Goal: Task Accomplishment & Management: Manage account settings

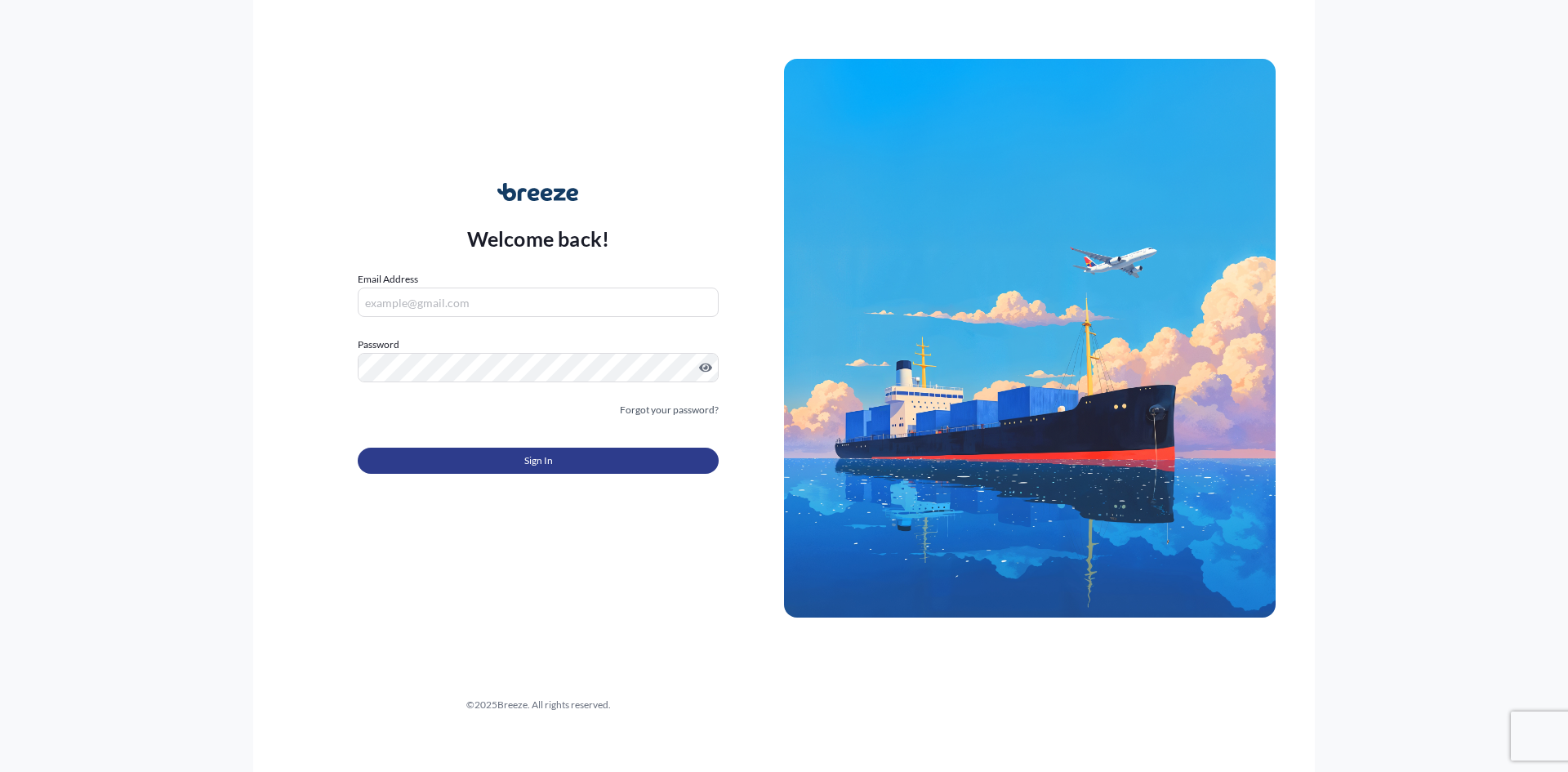
type input "[EMAIL_ADDRESS][DOMAIN_NAME]"
click at [557, 460] on button "Sign In" at bounding box center [539, 460] width 361 height 26
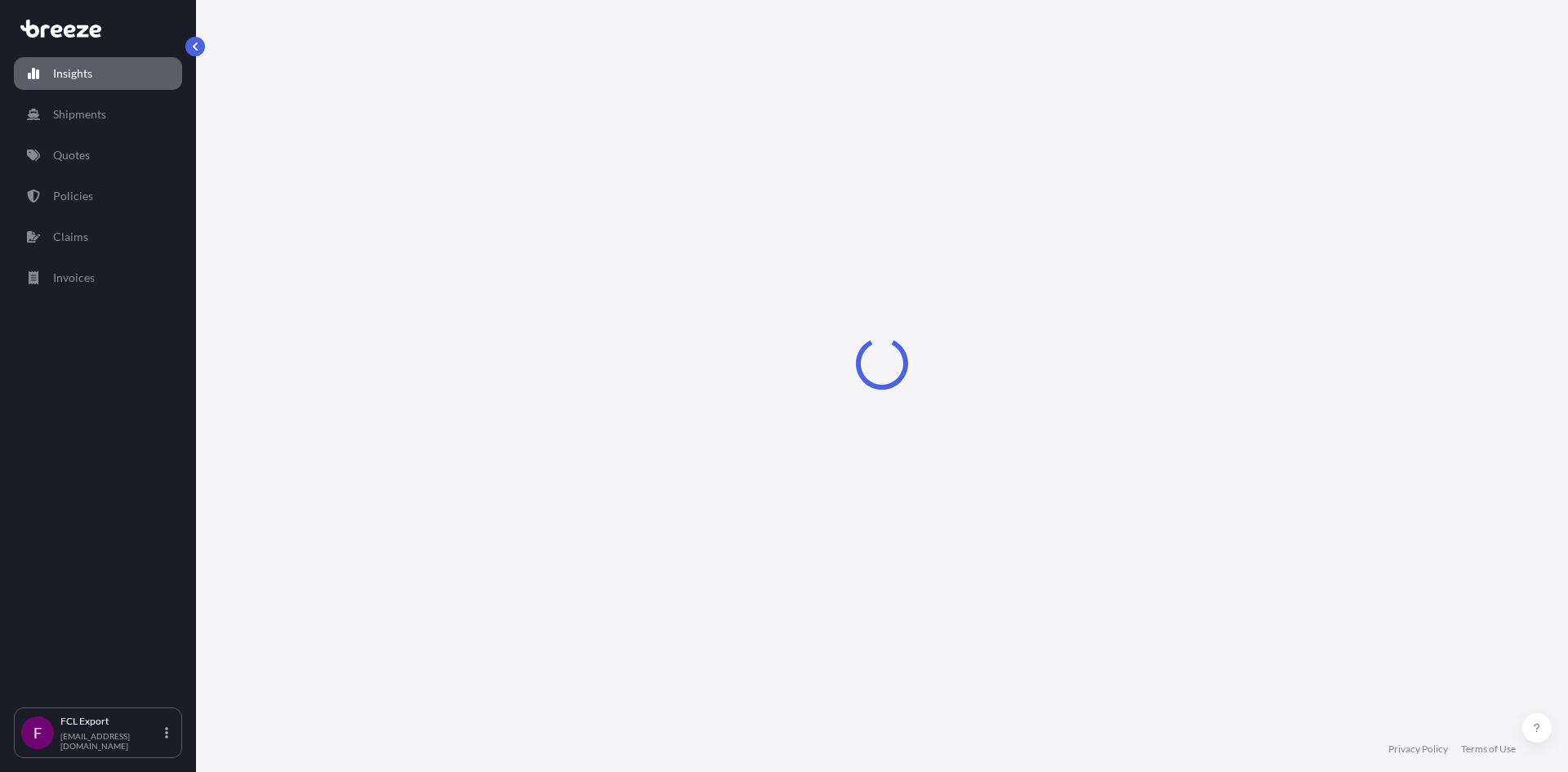
select select "2025"
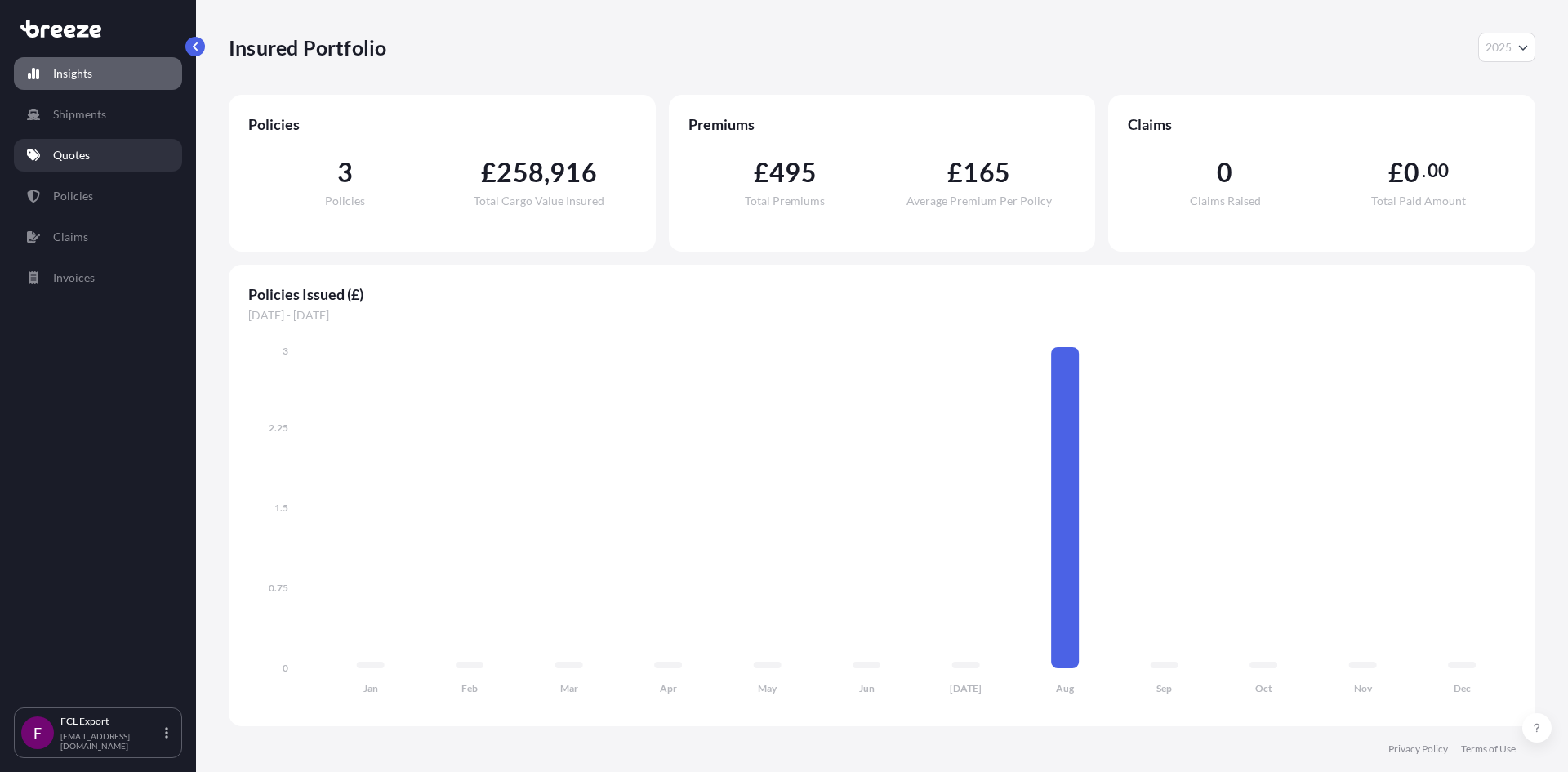
click at [83, 152] on p "Quotes" at bounding box center [71, 155] width 37 height 16
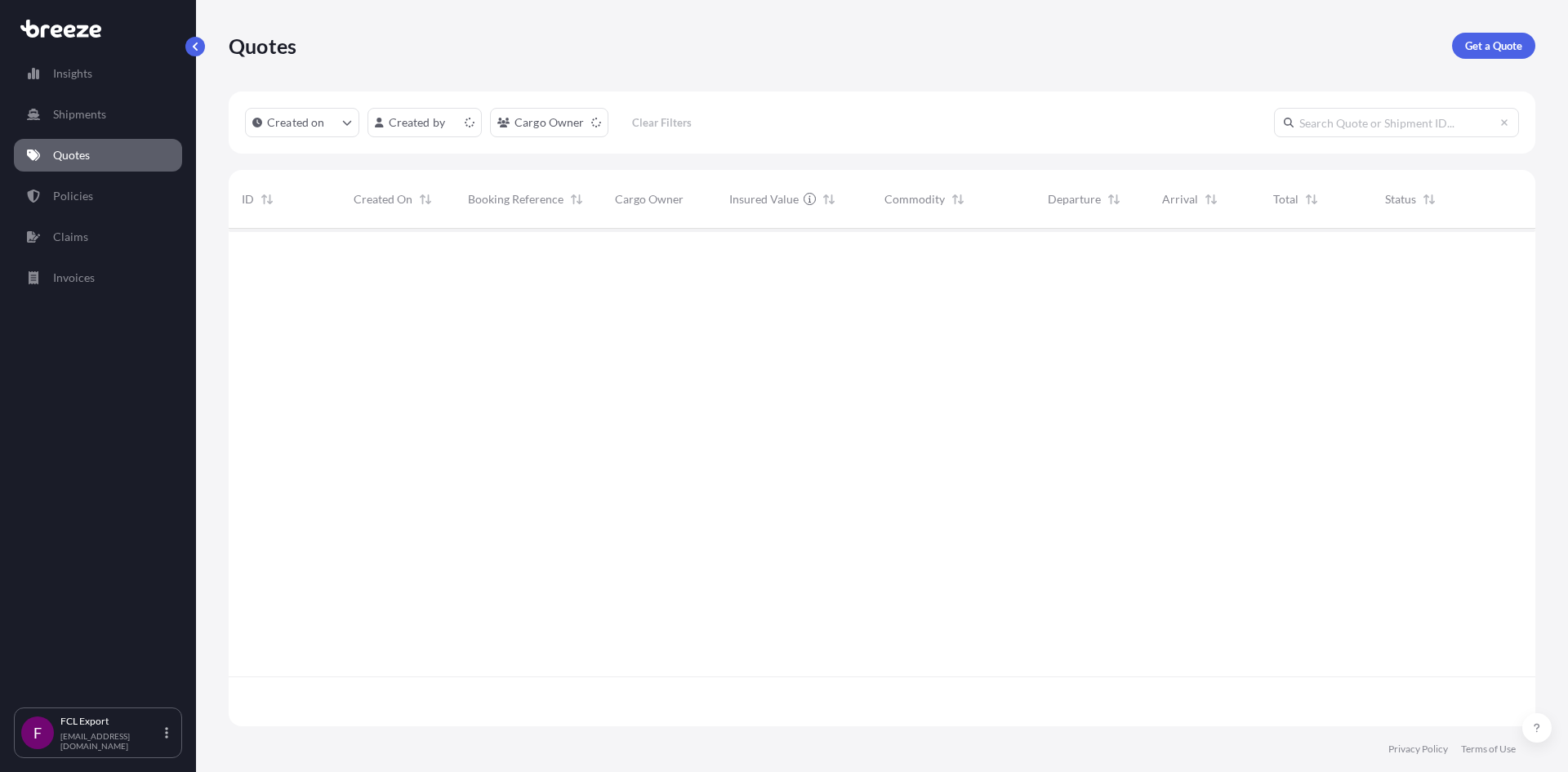
scroll to position [494, 1295]
